Goal: Task Accomplishment & Management: Use online tool/utility

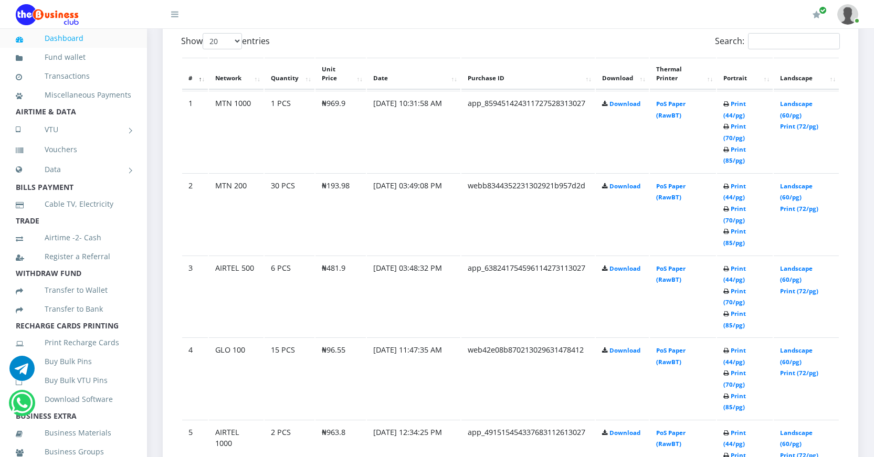
click at [75, 42] on link "Dashboard" at bounding box center [73, 38] width 115 height 24
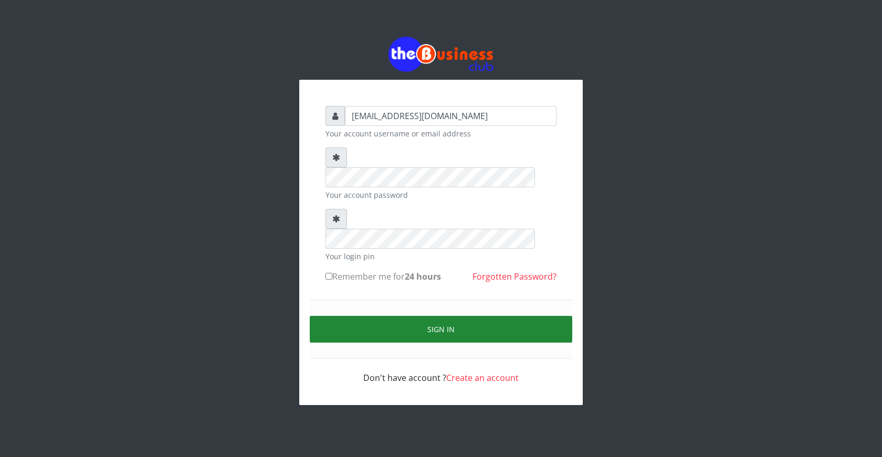
click at [439, 316] on button "Sign in" at bounding box center [441, 329] width 262 height 27
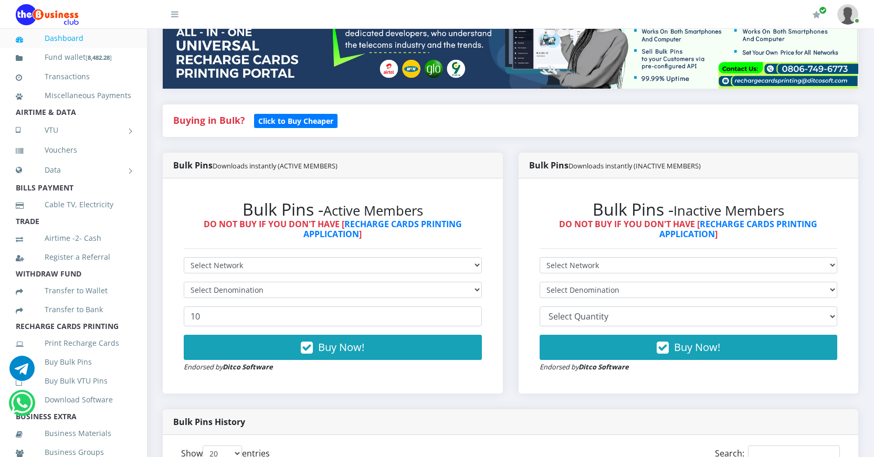
scroll to position [157, 0]
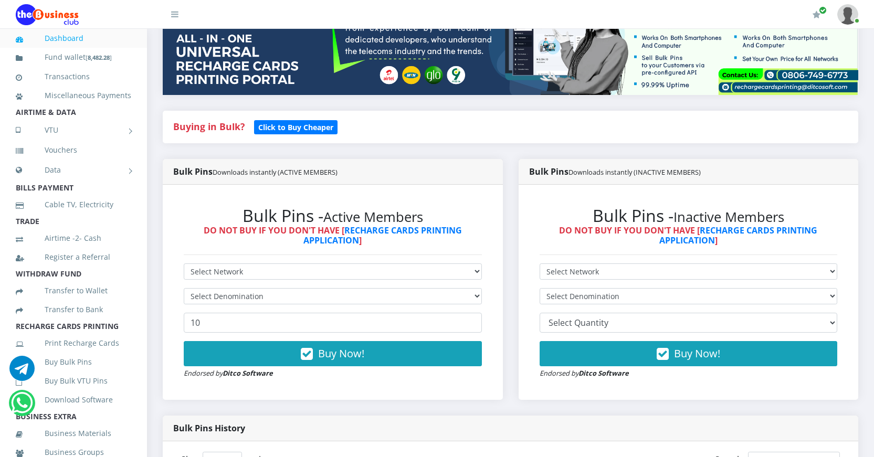
click at [59, 40] on link "Dashboard" at bounding box center [73, 38] width 115 height 24
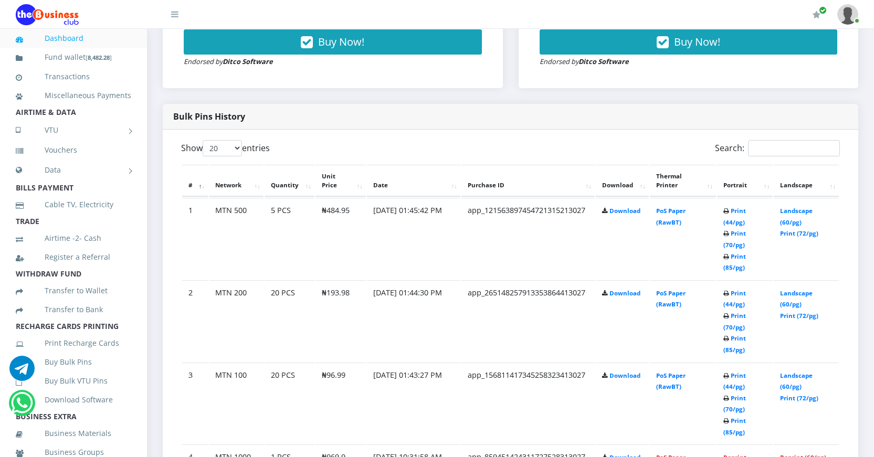
scroll to position [471, 0]
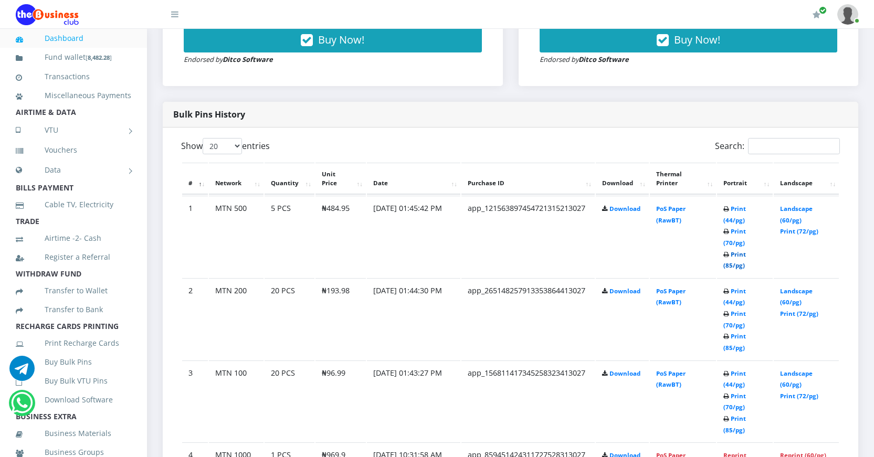
click at [730, 264] on link "Print (85/pg)" at bounding box center [734, 259] width 23 height 19
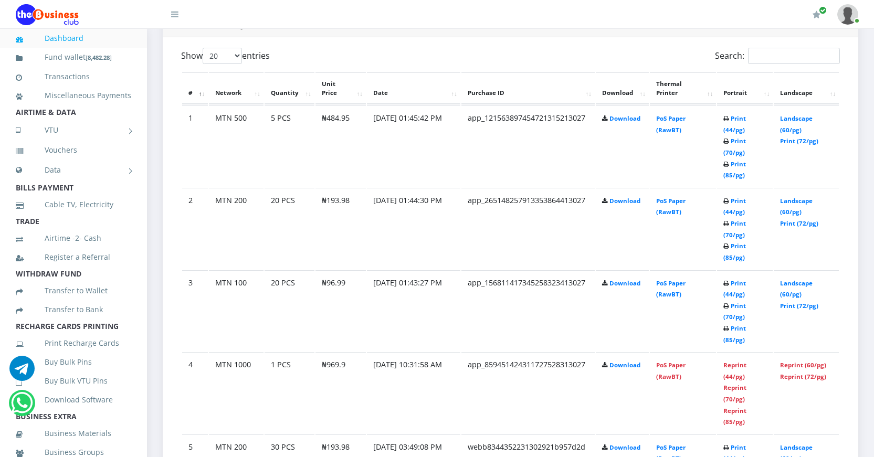
scroll to position [576, 0]
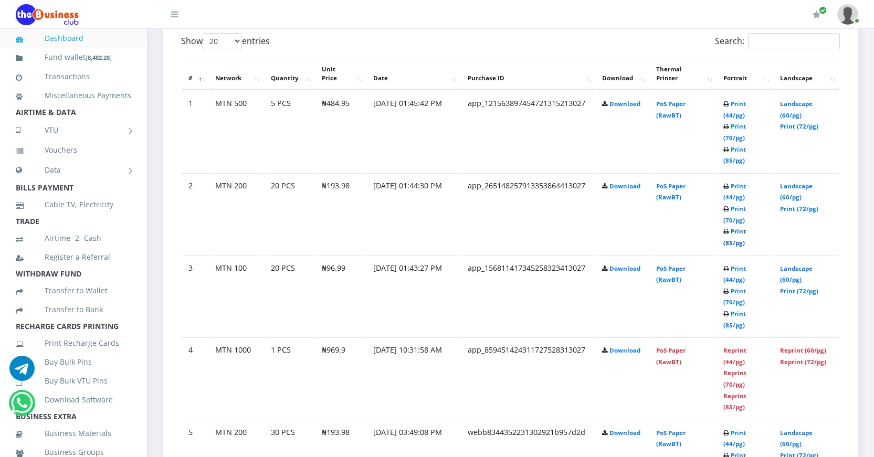
click at [728, 243] on link "Print (85/pg)" at bounding box center [734, 236] width 23 height 19
click at [727, 323] on link "Print (85/pg)" at bounding box center [734, 319] width 23 height 19
click at [732, 327] on link "Print (85/pg)" at bounding box center [734, 319] width 23 height 19
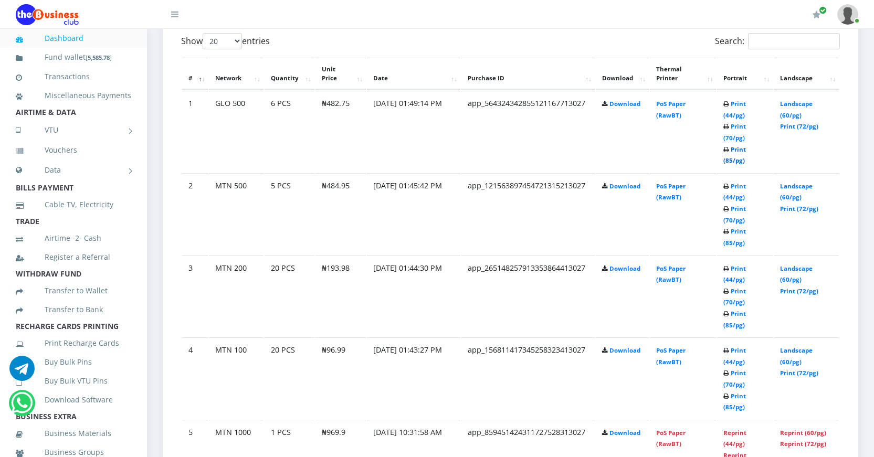
click at [726, 160] on link "Print (85/pg)" at bounding box center [734, 154] width 23 height 19
click at [729, 161] on link "Print (85/pg)" at bounding box center [734, 154] width 23 height 19
click at [69, 40] on link "Dashboard" at bounding box center [73, 38] width 115 height 24
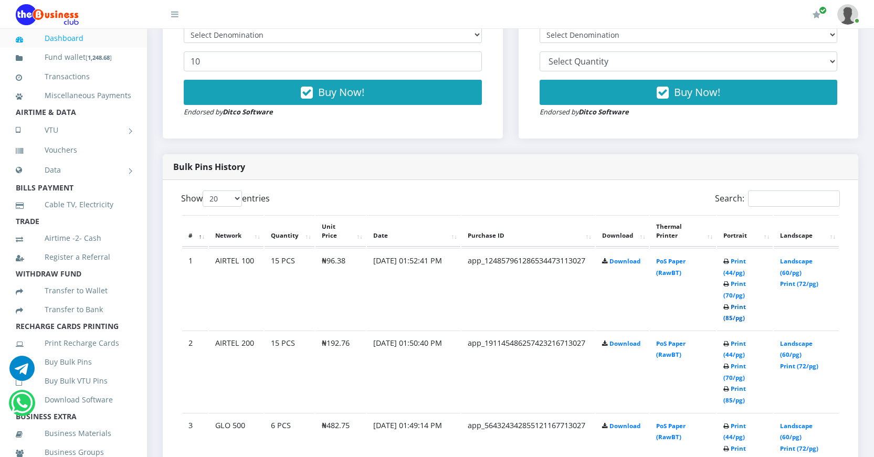
click at [726, 317] on link "Print (85/pg)" at bounding box center [734, 312] width 23 height 19
click at [64, 162] on link "Vouchers" at bounding box center [73, 150] width 115 height 24
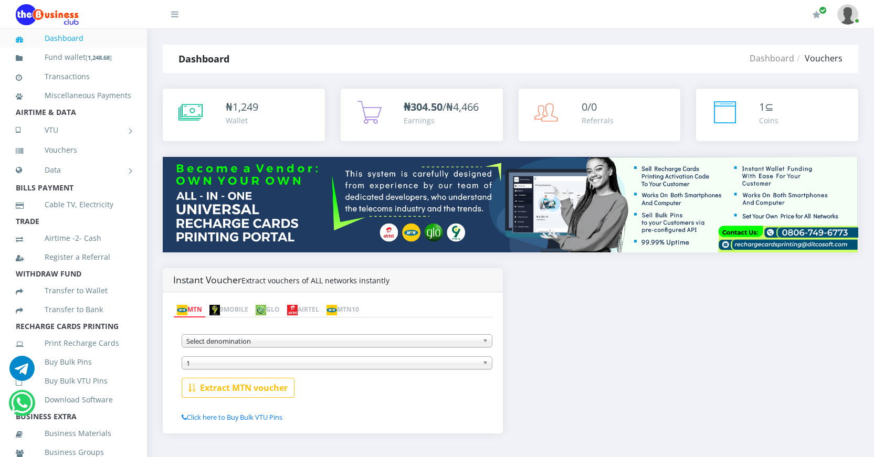
click at [298, 311] on img at bounding box center [292, 310] width 10 height 10
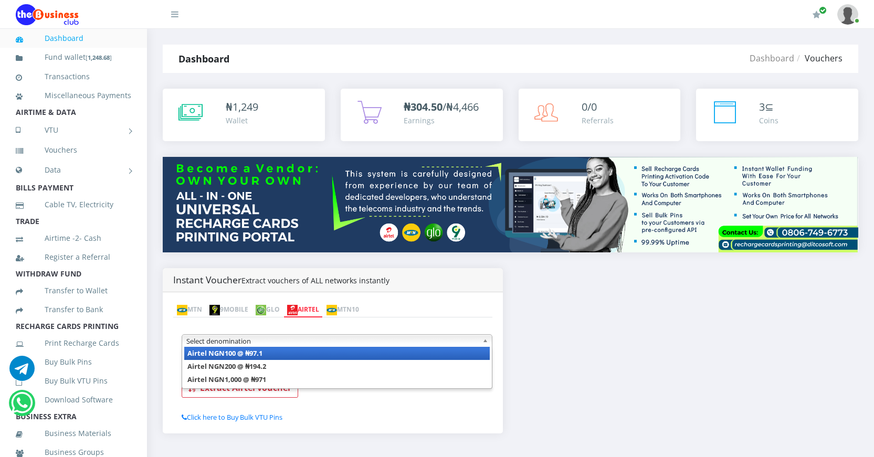
click at [286, 344] on span "Select denomination" at bounding box center [332, 341] width 292 height 13
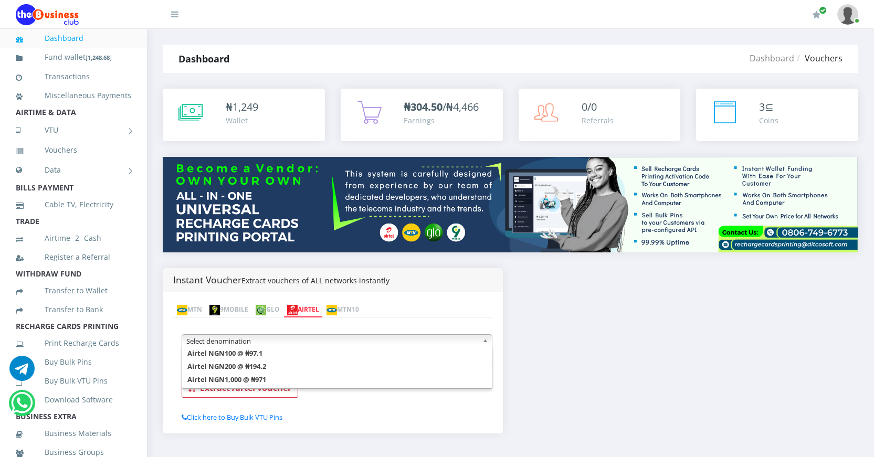
click at [65, 39] on link "Dashboard" at bounding box center [73, 38] width 115 height 24
